Goal: Browse casually

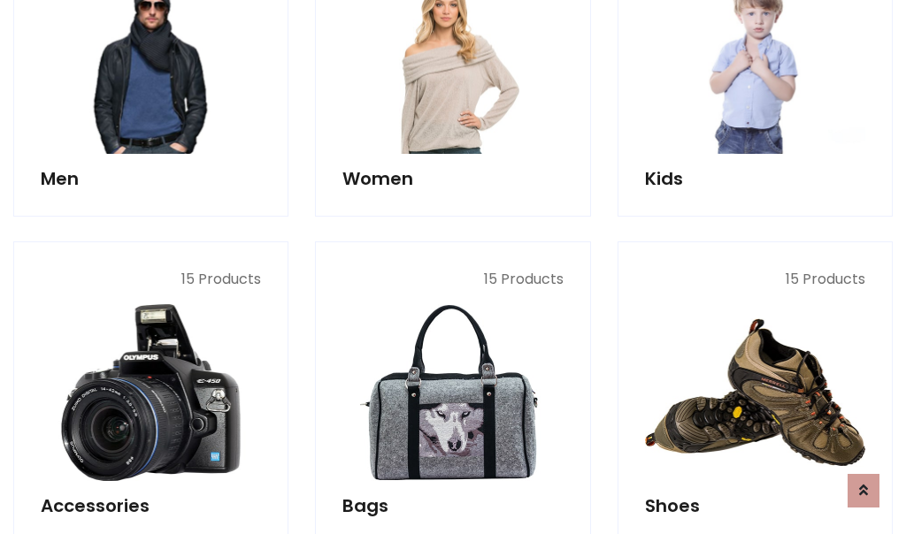
scroll to position [592, 0]
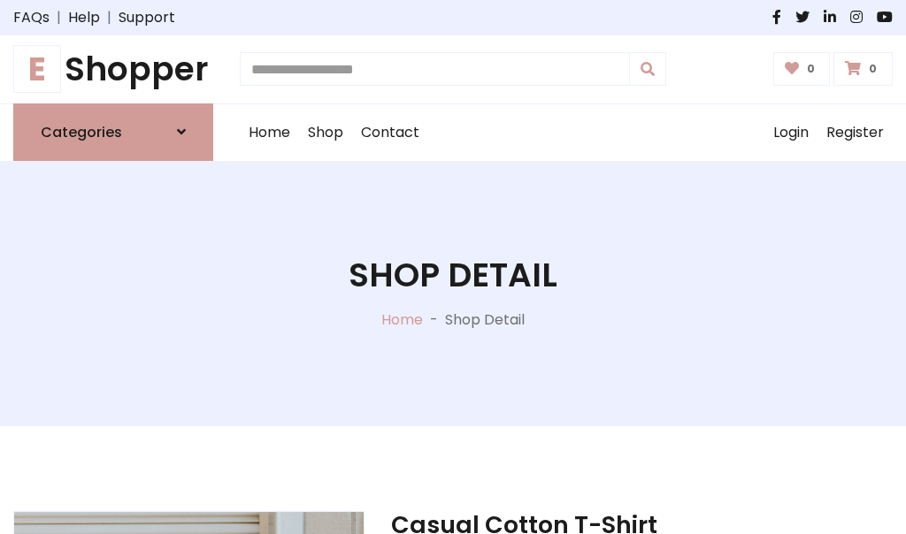
click at [113, 69] on h1 "E Shopper" at bounding box center [113, 70] width 200 height 40
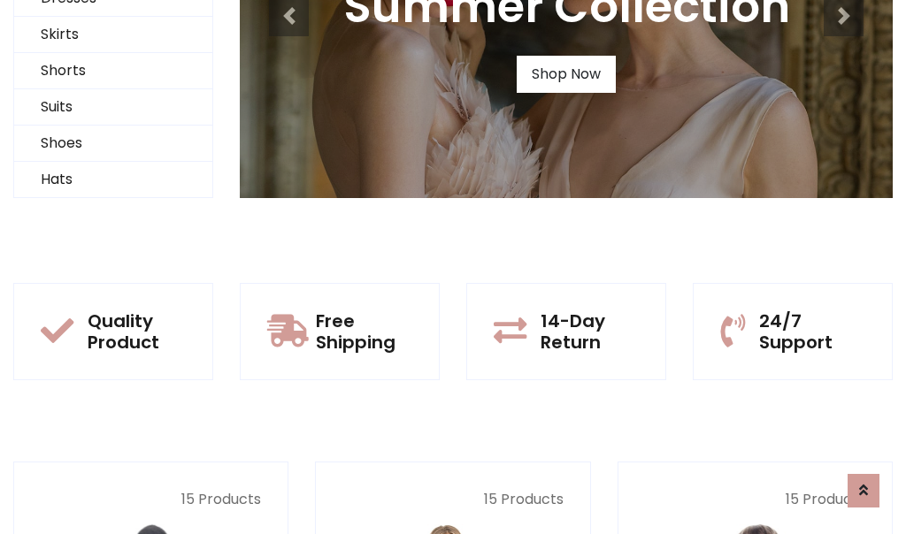
scroll to position [171, 0]
